Goal: Find specific page/section: Find specific page/section

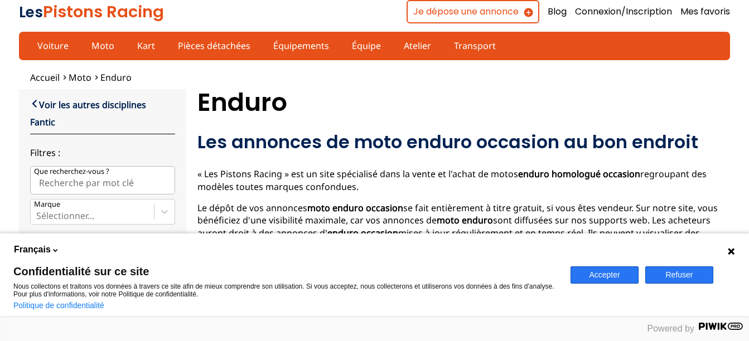
click at [698, 280] on button "Refuser" at bounding box center [680, 275] width 68 height 17
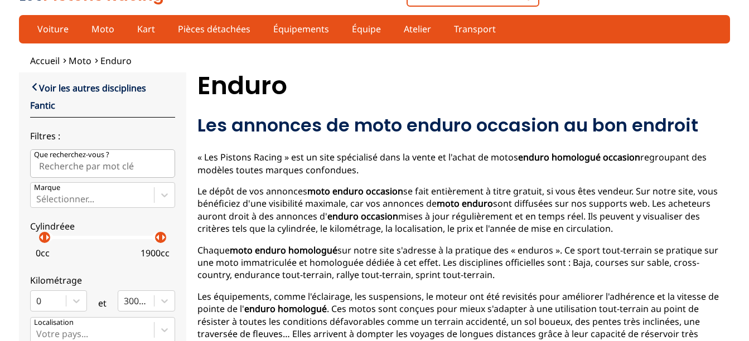
scroll to position [17, 0]
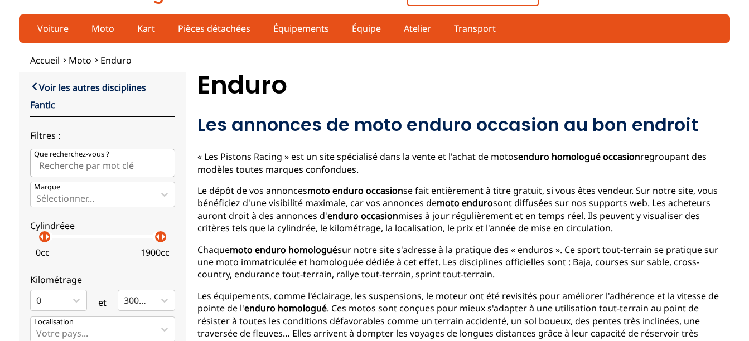
click at [157, 241] on p "arrow_right" at bounding box center [163, 236] width 13 height 13
click at [148, 255] on p "1900 cc" at bounding box center [155, 253] width 29 height 12
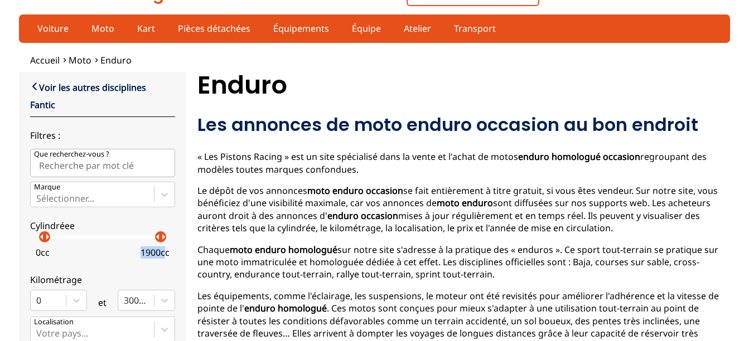
click at [148, 255] on p "1900 cc" at bounding box center [155, 253] width 29 height 12
click at [147, 257] on p "1900 cc" at bounding box center [155, 253] width 29 height 12
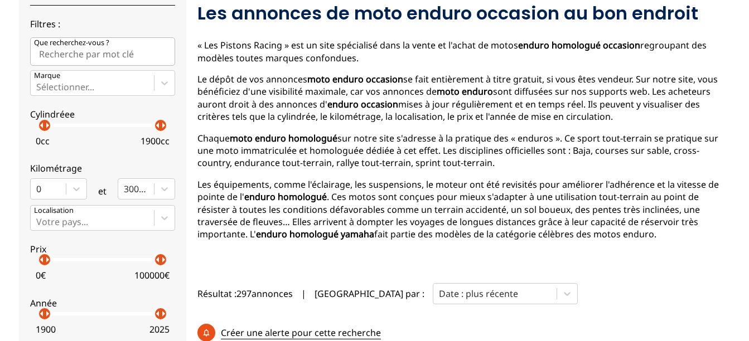
scroll to position [128, 0]
click at [161, 127] on p "arrow_right" at bounding box center [163, 125] width 13 height 13
click at [41, 126] on p "arrow_right" at bounding box center [47, 125] width 13 height 13
click at [47, 130] on p "arrow_right" at bounding box center [47, 125] width 13 height 13
drag, startPoint x: 150, startPoint y: 126, endPoint x: 49, endPoint y: 130, distance: 101.1
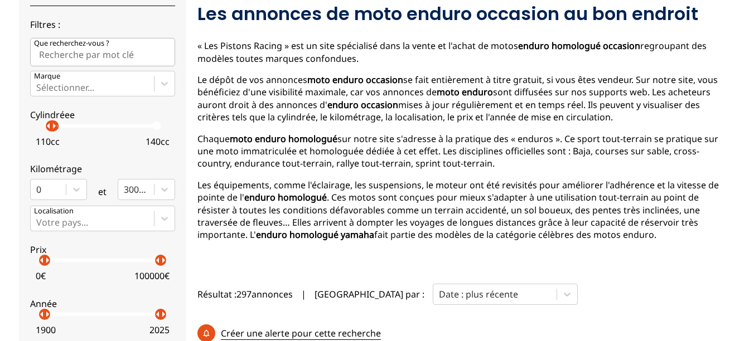
click at [49, 128] on div "arrow_left arrow_right arrow_left arrow_right" at bounding box center [103, 125] width 116 height 3
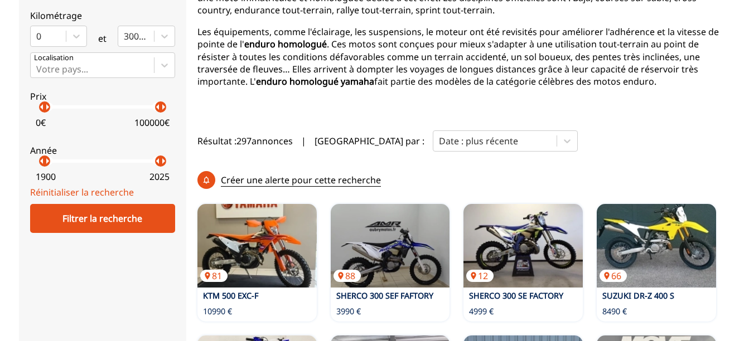
scroll to position [284, 0]
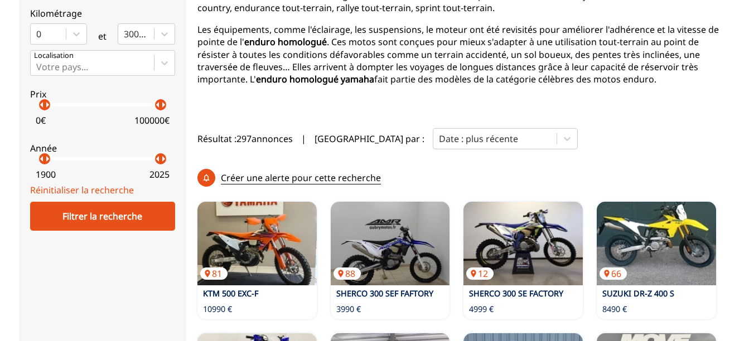
drag, startPoint x: 165, startPoint y: 115, endPoint x: 143, endPoint y: 107, distance: 23.3
click at [143, 107] on label "Prix arrow_left arrow_right arrow_left arrow_right 0 € 100000 €" at bounding box center [102, 105] width 145 height 50
drag, startPoint x: 143, startPoint y: 107, endPoint x: 75, endPoint y: 107, distance: 68.6
click at [75, 107] on p "arrow_right" at bounding box center [81, 104] width 13 height 13
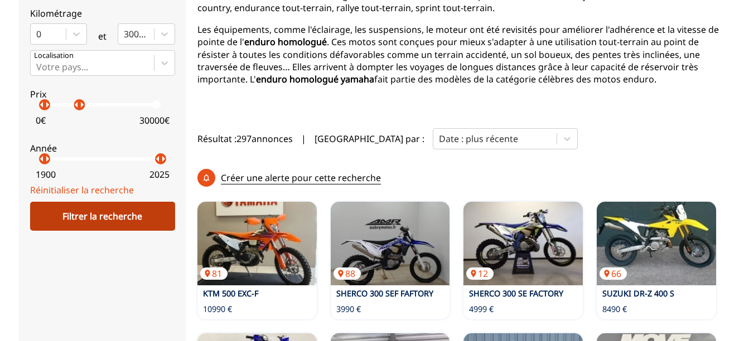
click at [137, 208] on div "Filtrer la recherche" at bounding box center [102, 216] width 145 height 29
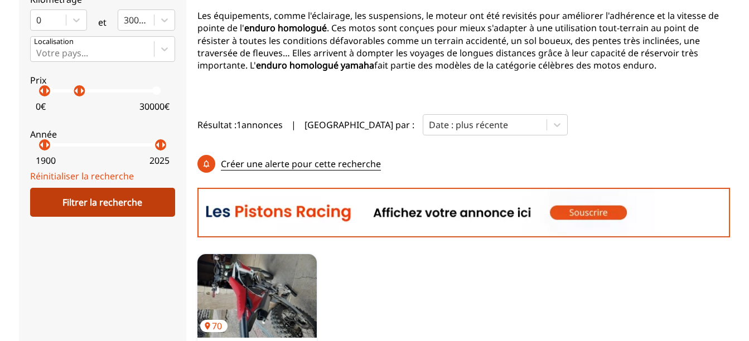
scroll to position [299, 0]
